Goal: Go to known website: Access a specific website the user already knows

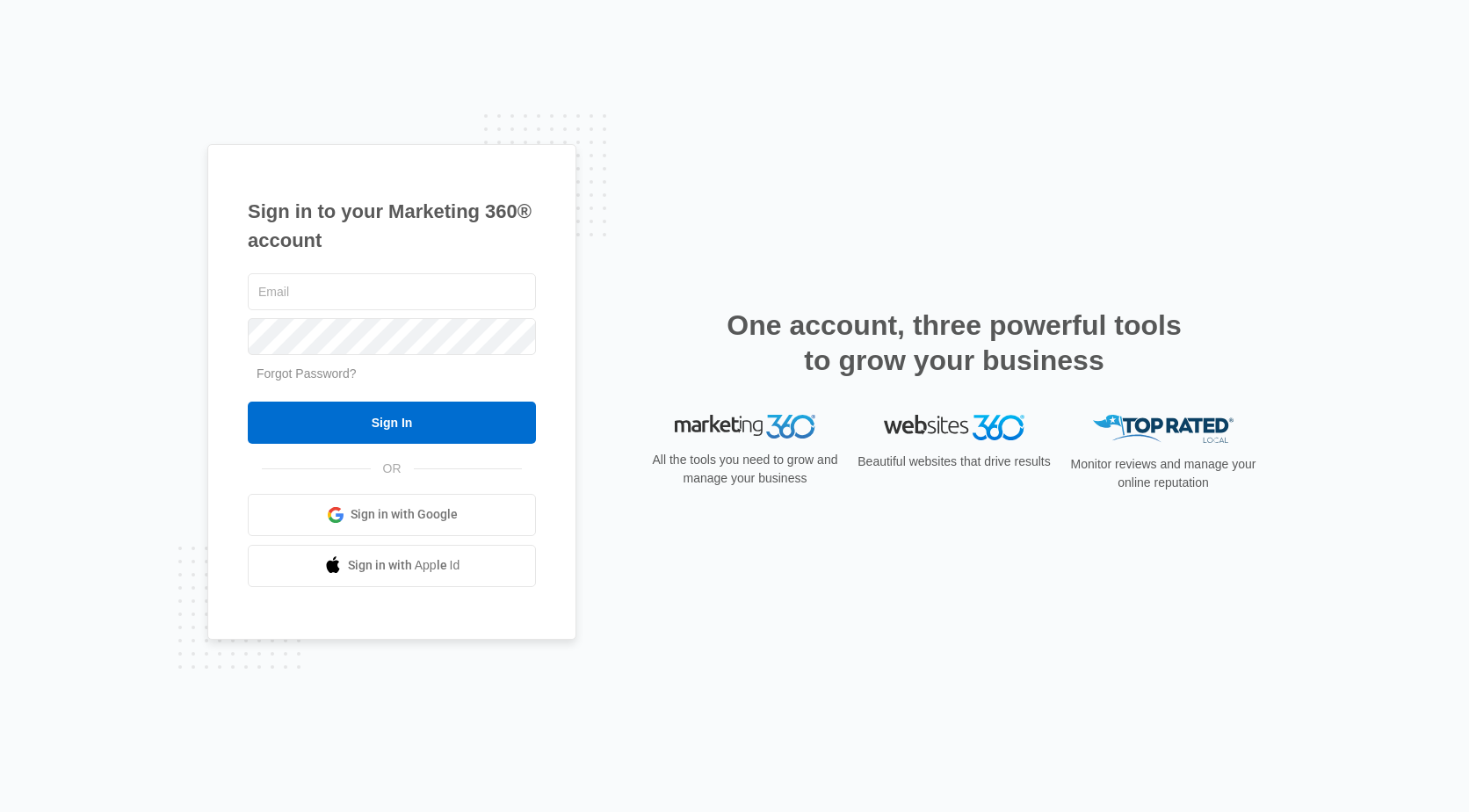
type input "[EMAIL_ADDRESS][DOMAIN_NAME]"
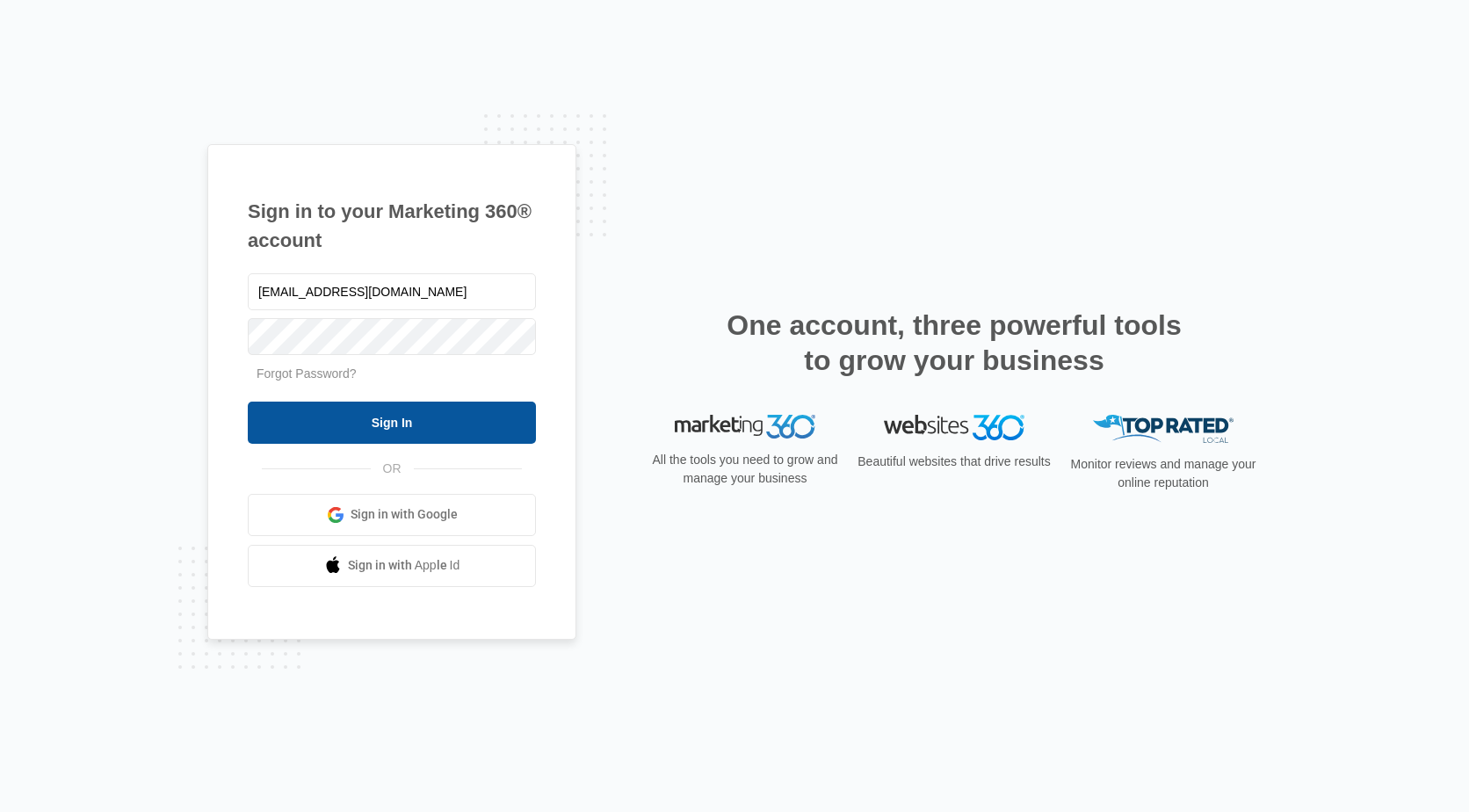
click at [428, 422] on input "Sign In" at bounding box center [392, 423] width 288 height 43
